Goal: Use online tool/utility: Utilize a website feature to perform a specific function

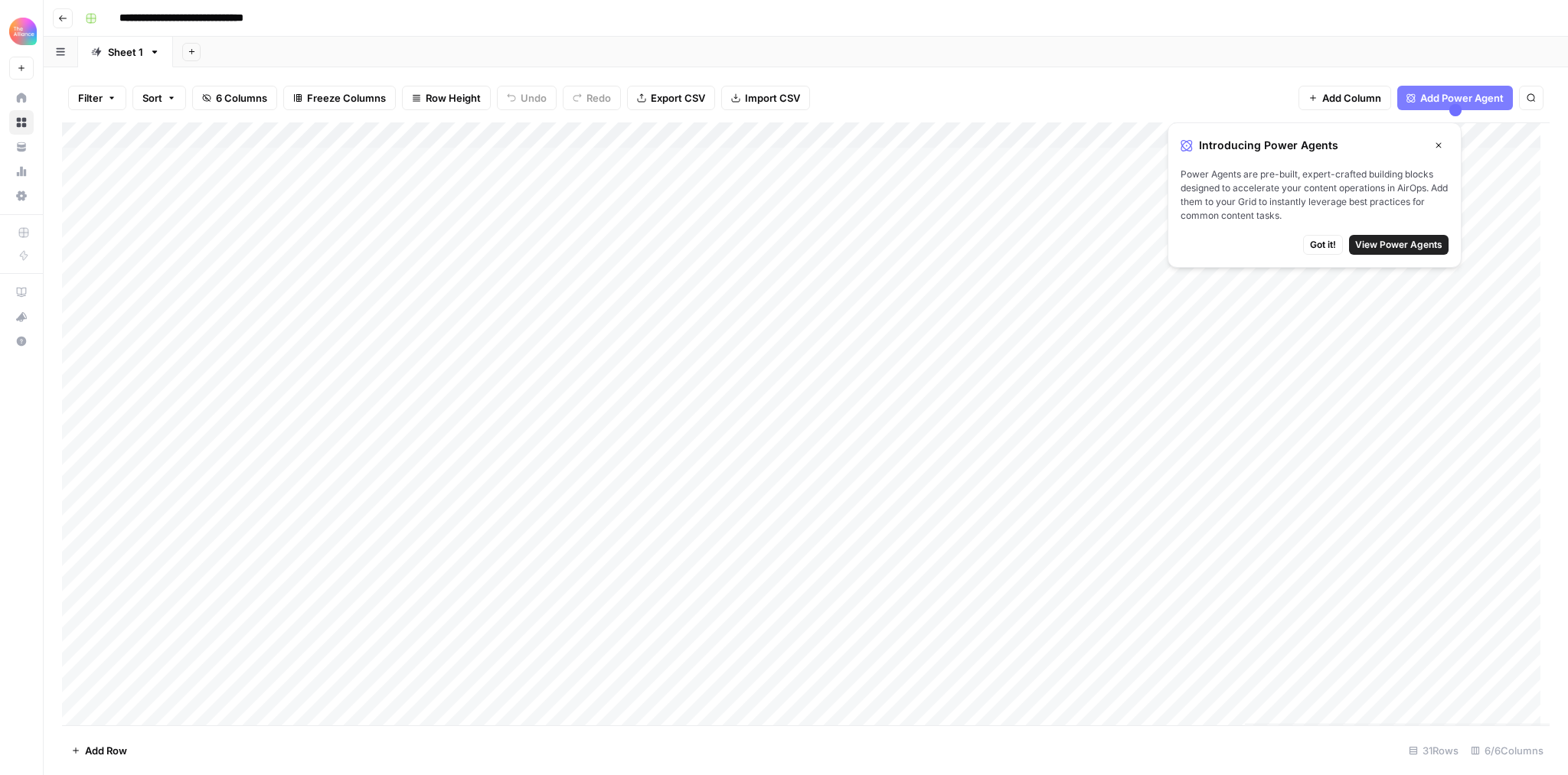
click at [1443, 142] on button "Close" at bounding box center [1438, 145] width 20 height 20
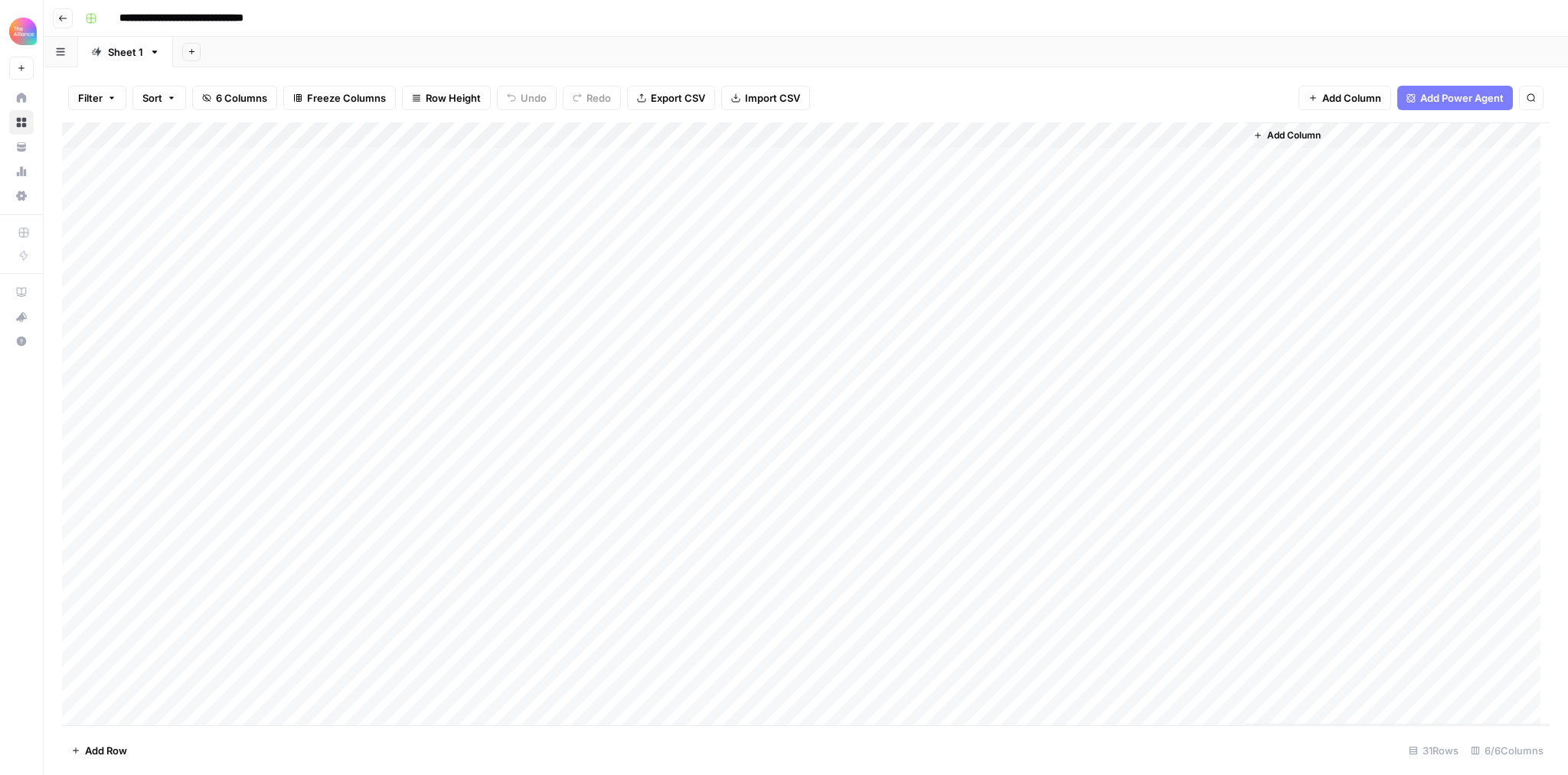
click at [107, 753] on span "Add Row" at bounding box center [106, 750] width 42 height 15
click at [166, 712] on div "Add Column" at bounding box center [805, 424] width 1488 height 603
click at [186, 740] on button "Polarising" at bounding box center [168, 737] width 58 height 18
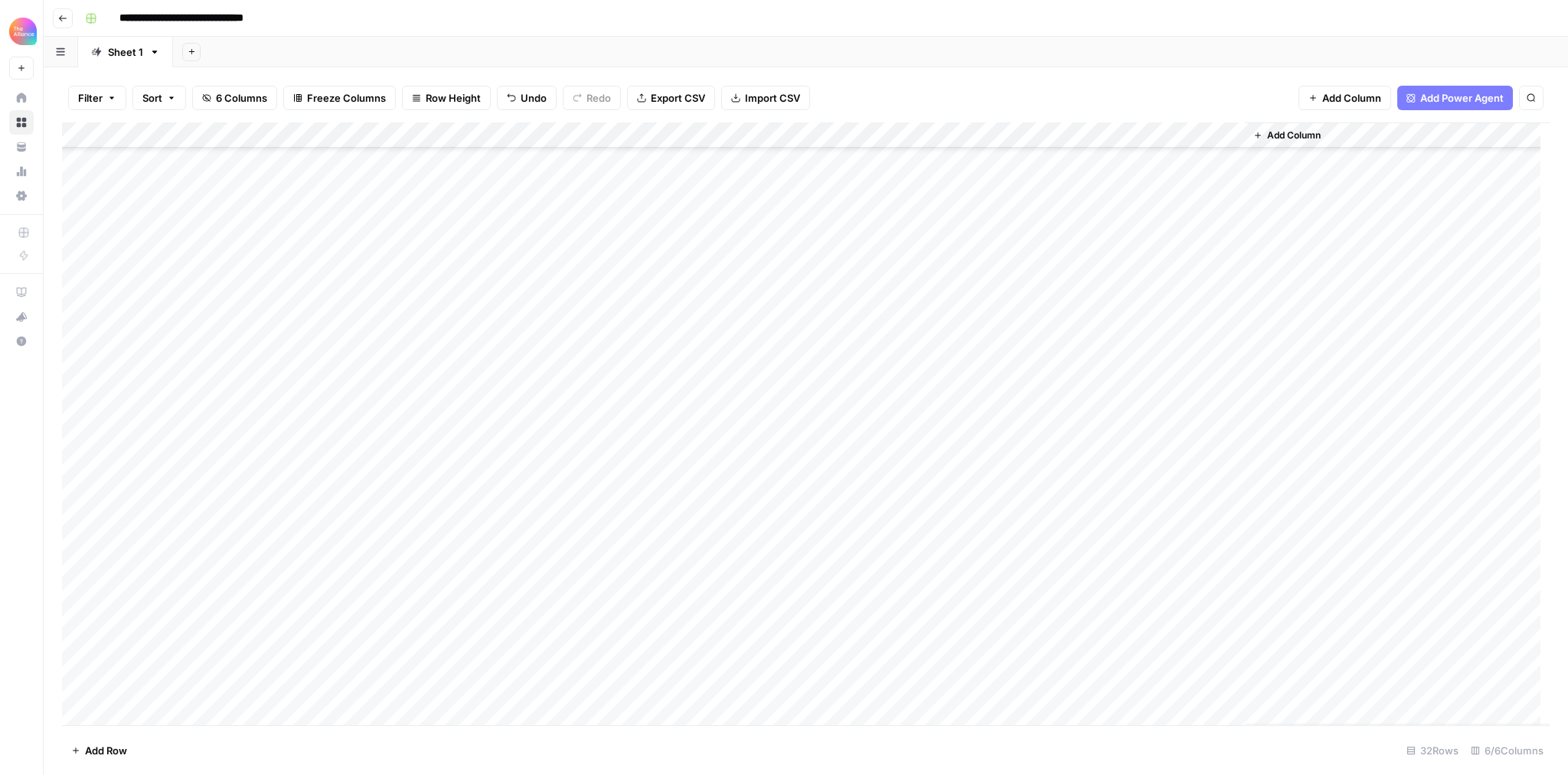
click at [352, 716] on div "Add Column" at bounding box center [805, 424] width 1488 height 603
paste textarea "**********"
type textarea "**********"
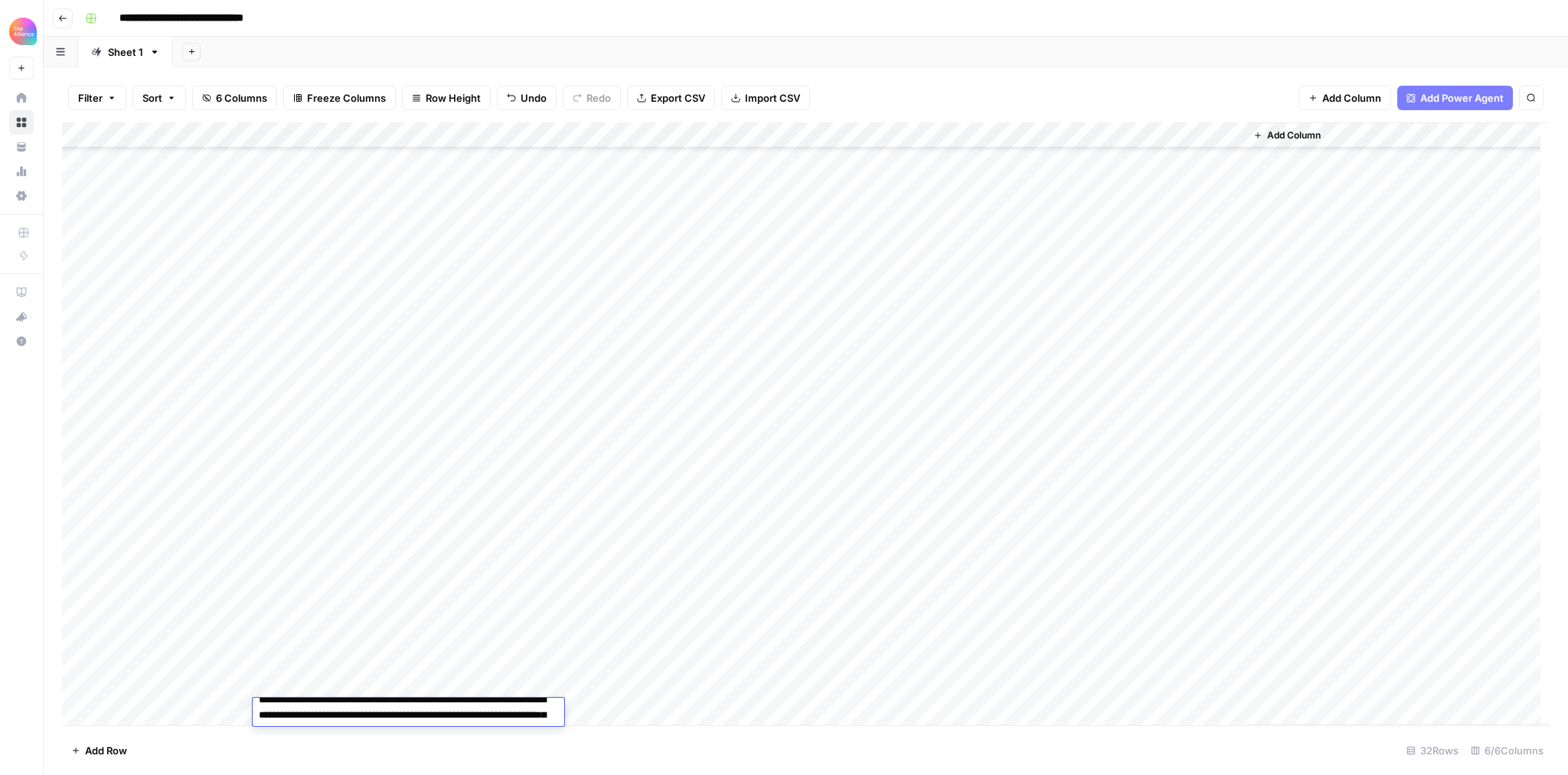
click at [658, 723] on div "Add Column" at bounding box center [805, 424] width 1488 height 603
click at [983, 711] on div "Add Column" at bounding box center [805, 424] width 1488 height 603
click at [71, 750] on icon "button" at bounding box center [76, 751] width 10 height 10
click at [601, 705] on div "Add Column" at bounding box center [805, 424] width 1488 height 603
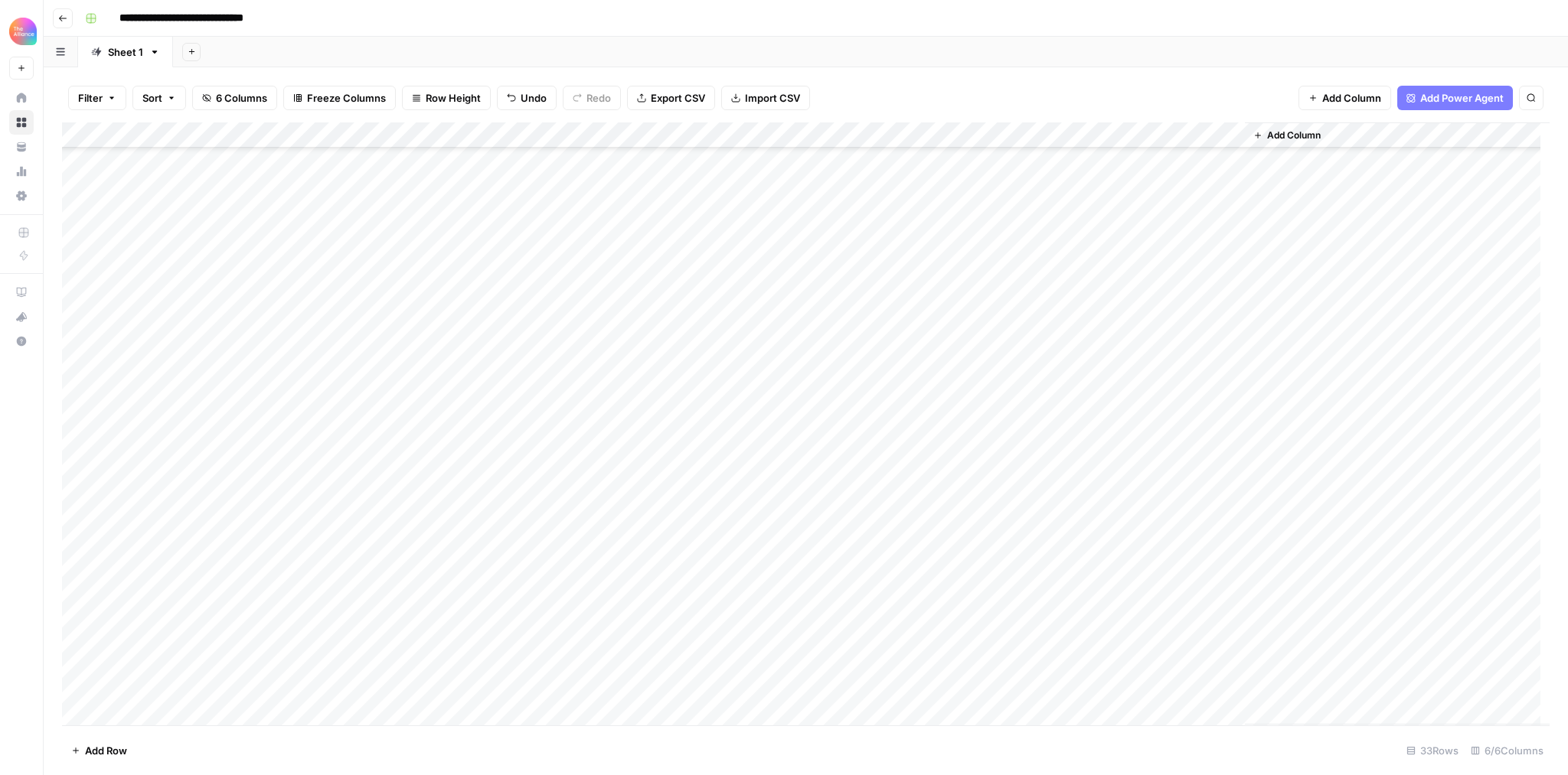
click at [599, 708] on div "Add Column" at bounding box center [805, 424] width 1488 height 603
click at [599, 708] on textarea at bounding box center [697, 713] width 271 height 21
type textarea "**********"
click at [479, 719] on div "Add Column" at bounding box center [805, 424] width 1488 height 603
click at [201, 715] on div "Add Column" at bounding box center [805, 424] width 1488 height 603
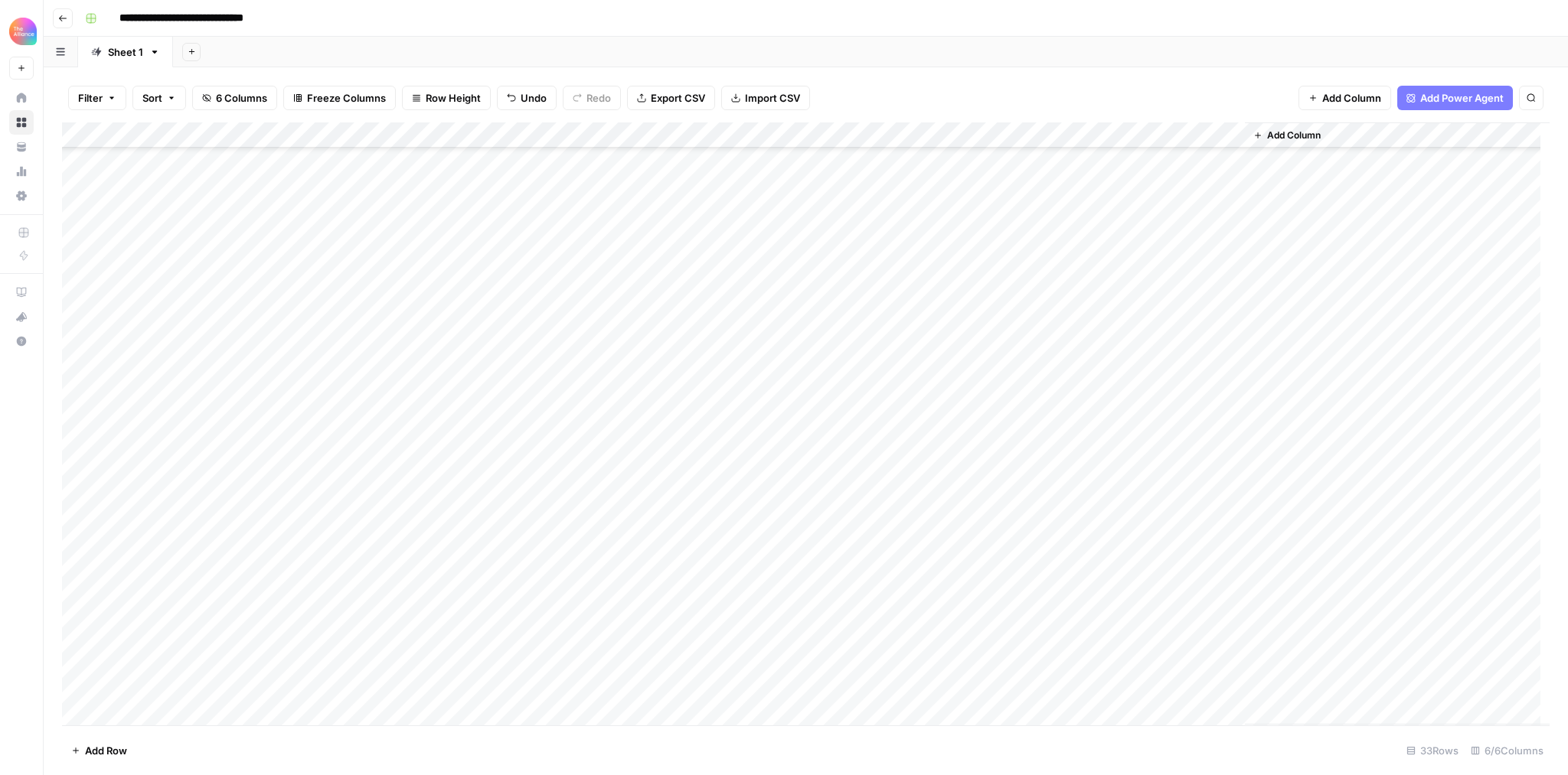
click at [217, 715] on div "Add Column" at bounding box center [805, 424] width 1488 height 603
click at [186, 731] on button "Success" at bounding box center [167, 731] width 54 height 18
click at [1034, 711] on div "Add Column" at bounding box center [805, 424] width 1488 height 603
click at [1160, 686] on div "Add Column" at bounding box center [805, 424] width 1488 height 603
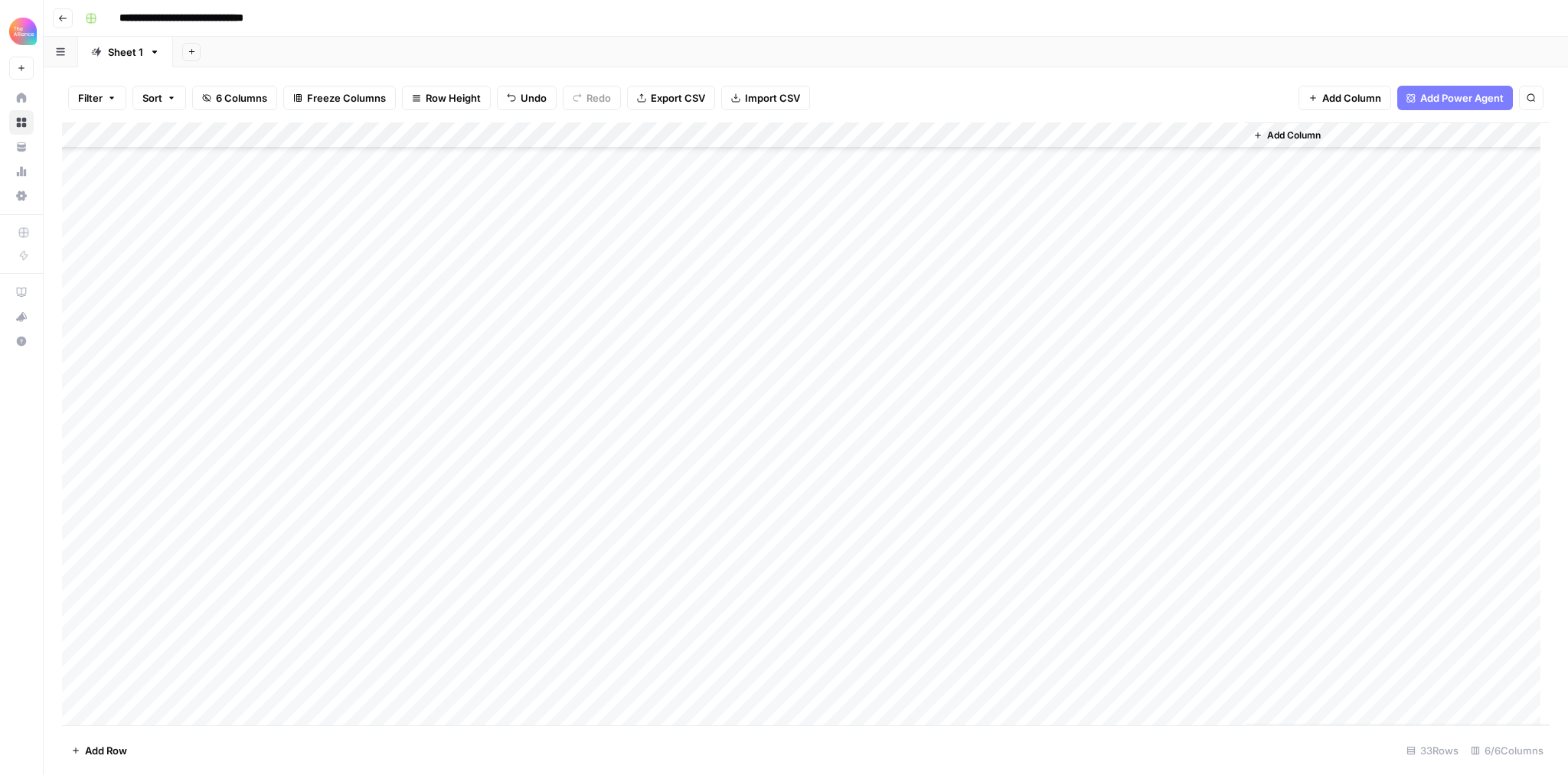
click at [1159, 686] on div "Add Column" at bounding box center [805, 424] width 1488 height 603
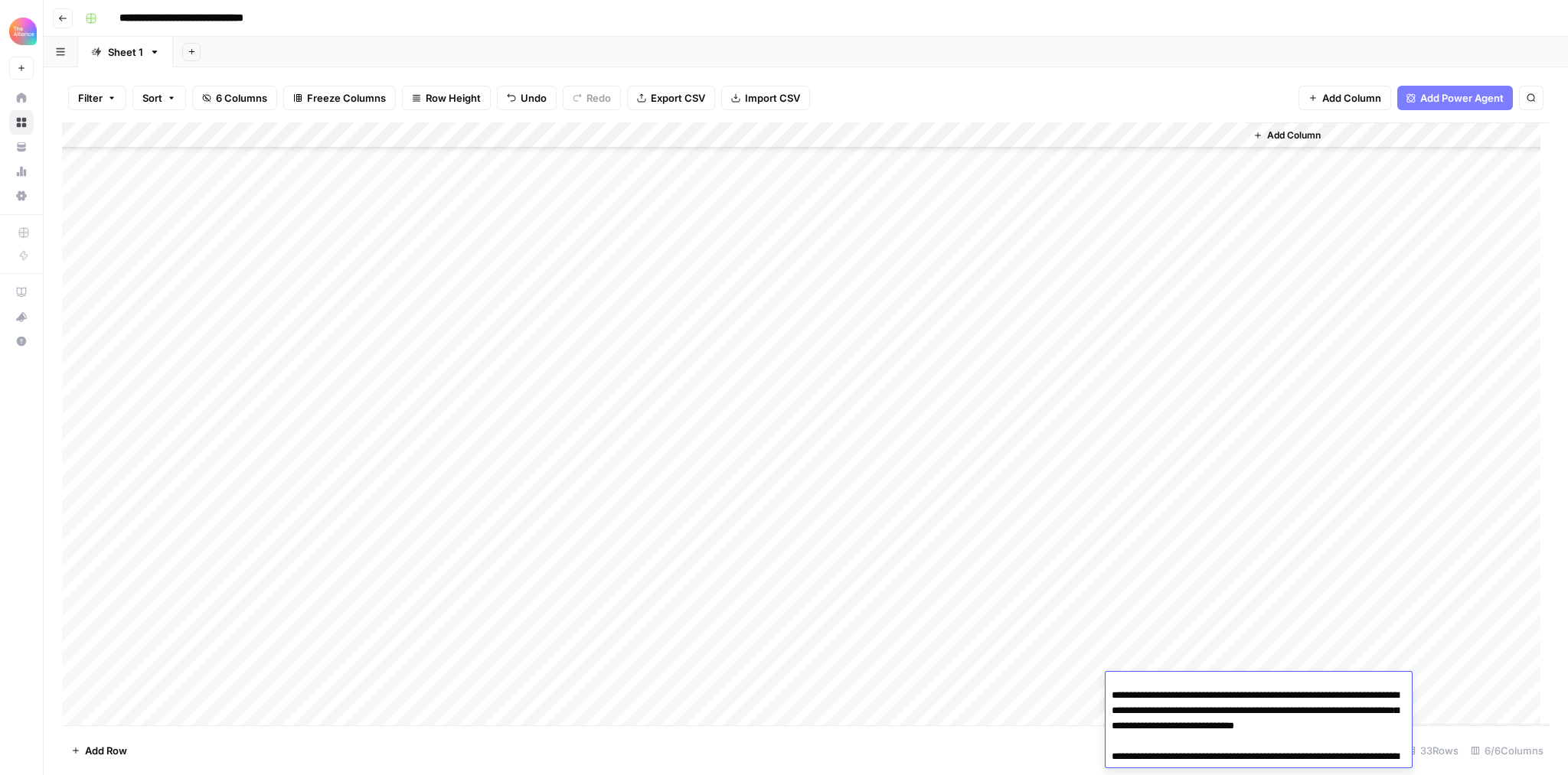
scroll to position [0, 0]
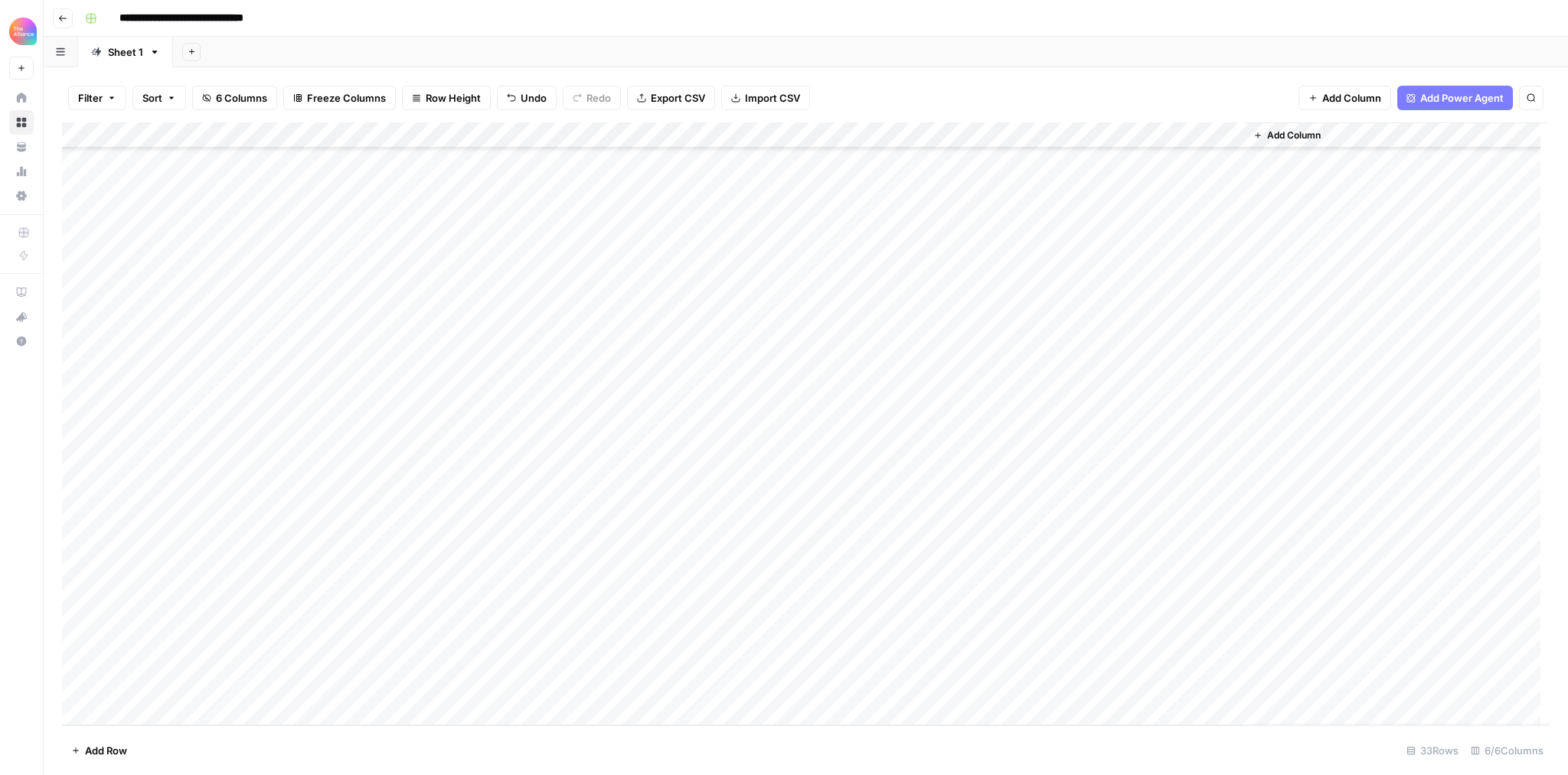
click at [1363, 600] on div "Add Column" at bounding box center [1397, 423] width 305 height 602
click at [1190, 676] on div "Add Column" at bounding box center [805, 424] width 1488 height 603
click at [1189, 678] on div "Add Column" at bounding box center [805, 424] width 1488 height 603
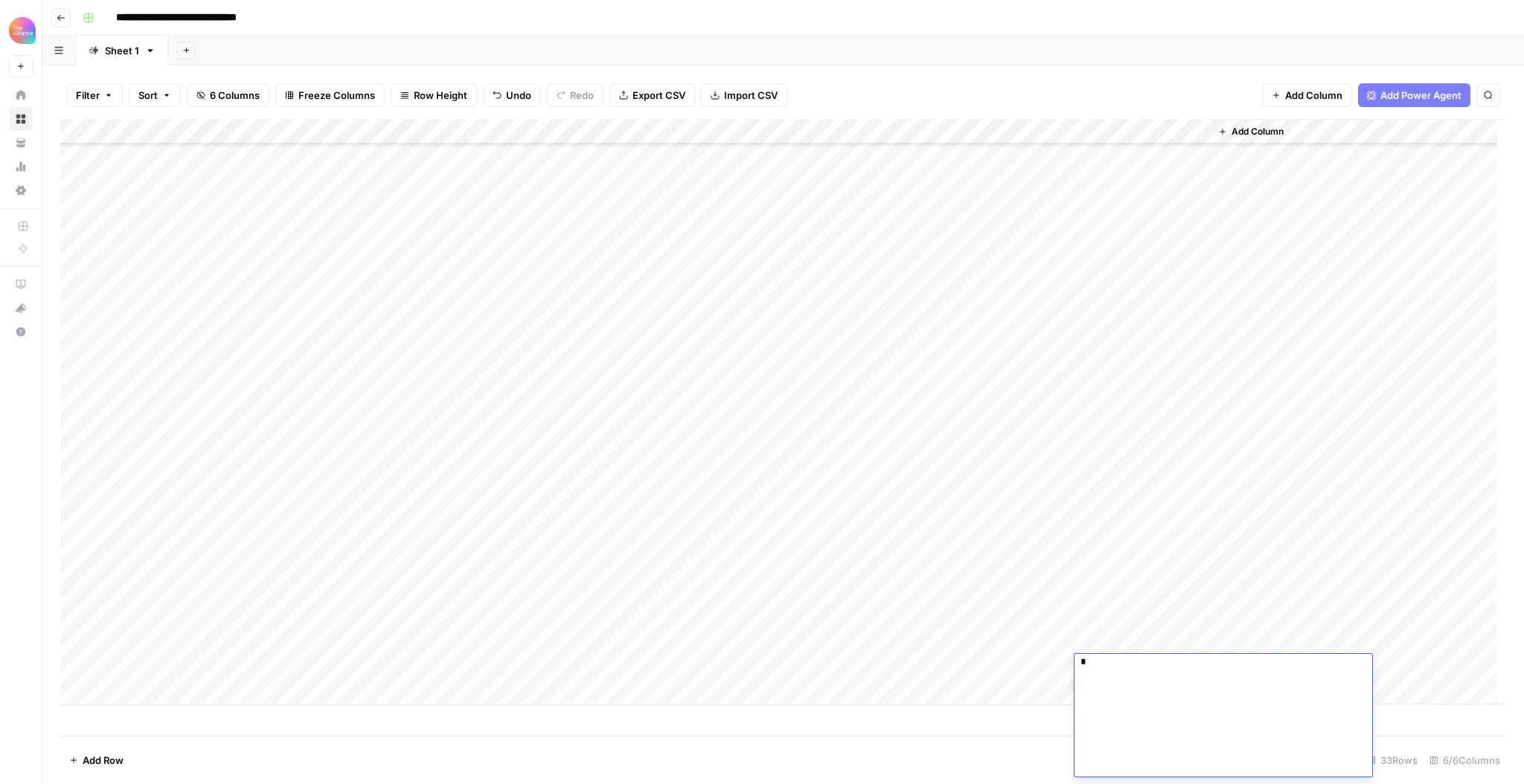
scroll to position [557, 0]
click at [1145, 327] on div "Add Column" at bounding box center [783, 427] width 1446 height 617
